Goal: Transaction & Acquisition: Download file/media

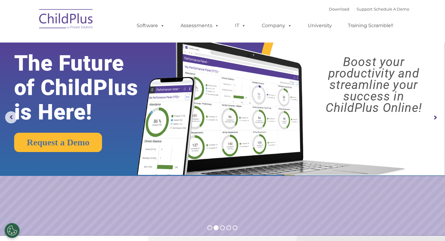
select select "MEDIUM"
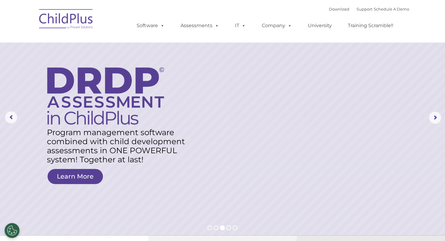
click at [332, 16] on ul "Software ChildPlus: The original and most widely-used Head Start data managemen…" at bounding box center [267, 26] width 285 height 24
click at [334, 9] on link "Download" at bounding box center [339, 9] width 20 height 5
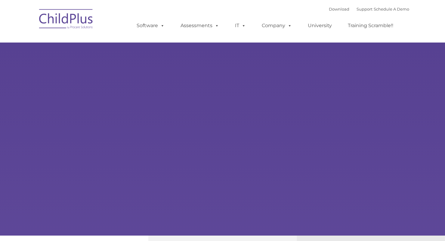
type input ""
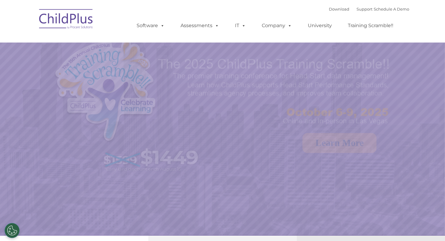
select select "MEDIUM"
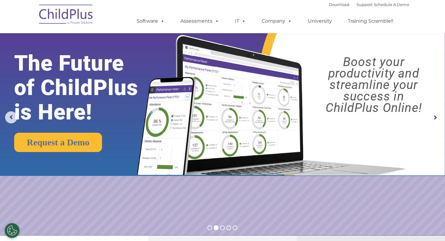
drag, startPoint x: 426, startPoint y: 68, endPoint x: 442, endPoint y: -26, distance: 95.9
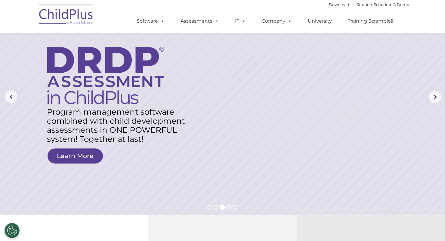
scroll to position [20, 0]
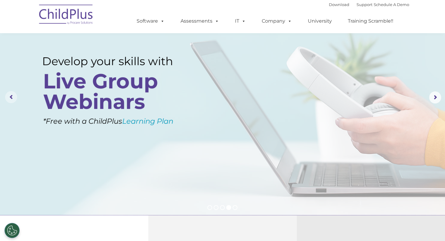
click at [13, 95] on rs-arrow at bounding box center [11, 97] width 12 height 12
